Goal: Information Seeking & Learning: Compare options

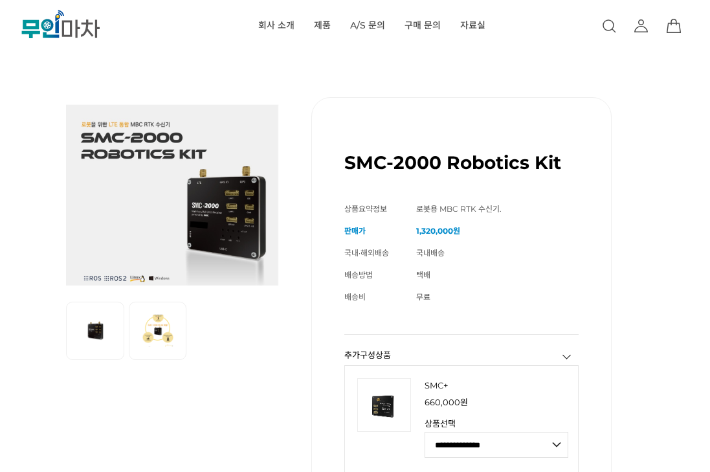
click at [560, 443] on select "**********" at bounding box center [496, 445] width 144 height 26
click at [638, 188] on div "이전 리스트 1번째 리스트 2번째 리스트 다음 리스트 SMC-2000 Robotics Kit (해외배송 가능상품) 기본 정보 상품명" at bounding box center [355, 377] width 639 height 624
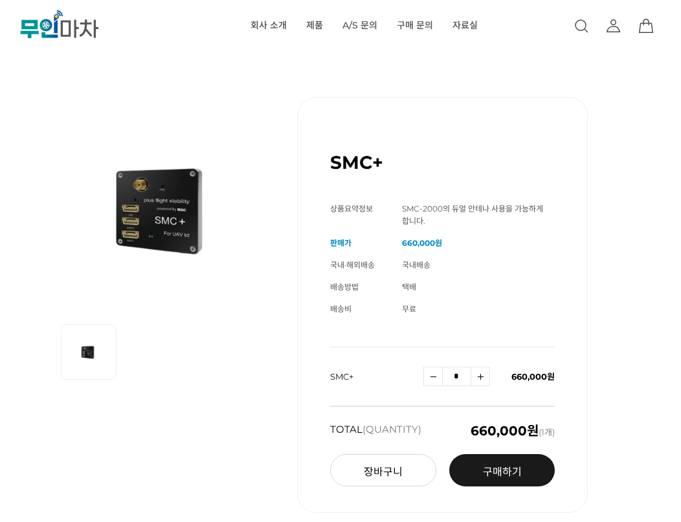
drag, startPoint x: 0, startPoint y: 0, endPoint x: 15, endPoint y: 104, distance: 105.2
click at [15, 104] on div "SMC+ (해외배송 가능상품) 기본 정보 상품명 SMC+ 상품요약정보 SMC-2000의 듀얼 안테나 사용을 가능하게 합니다. 판매가" at bounding box center [340, 295] width 681 height 500
